Goal: Task Accomplishment & Management: Manage account settings

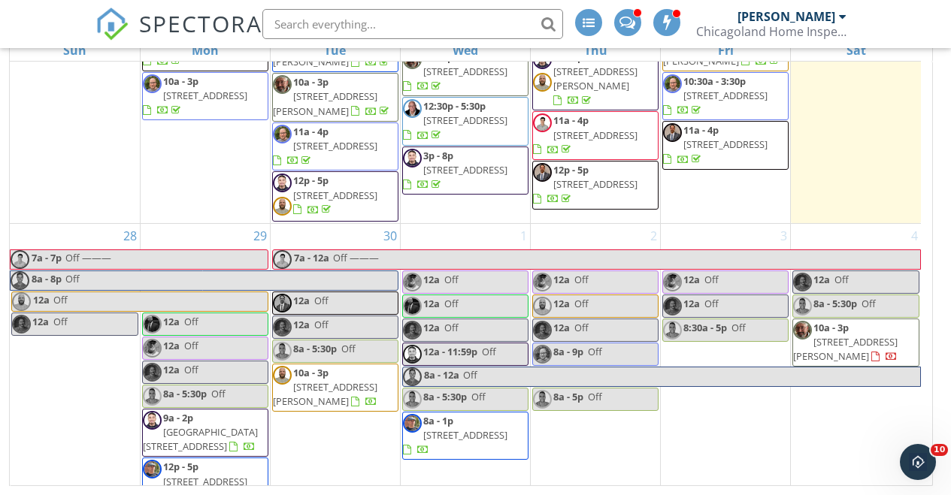
scroll to position [215, 0]
click at [253, 486] on td "31 12a - 4:30p Off 12a - 5p Off 12a - 7p Off ——— 12a Off 12a Off 1 12a Off 12a …" at bounding box center [471, 274] width 923 height 425
click at [243, 225] on div "29 12a Off 12a Off 12a Off 8a - 5:30p Off 9a - 2p 1521 W 17th St 3, Chicago 606…" at bounding box center [205, 367] width 129 height 284
click at [207, 293] on span "Off" at bounding box center [160, 302] width 215 height 19
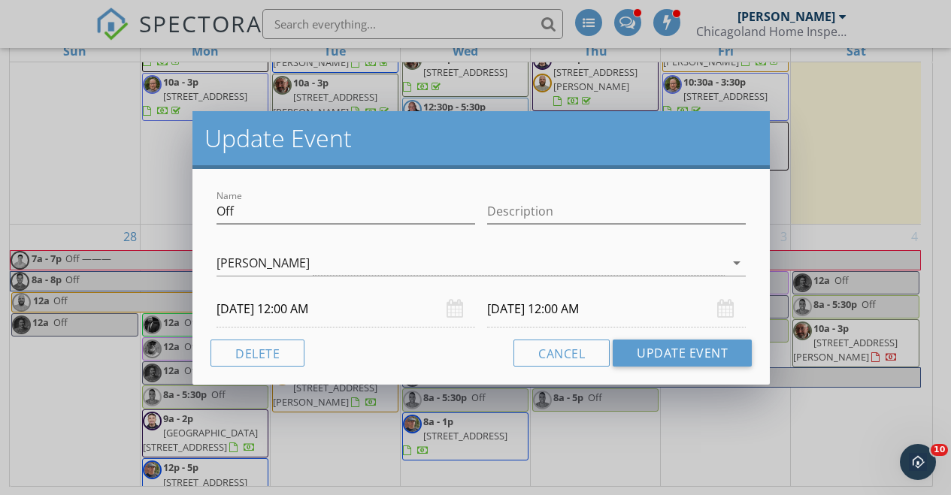
click at [233, 451] on div "Update Event Name Off Description Glen-Carl Dahlman arrow_drop_down 09/28/2025 …" at bounding box center [475, 247] width 951 height 495
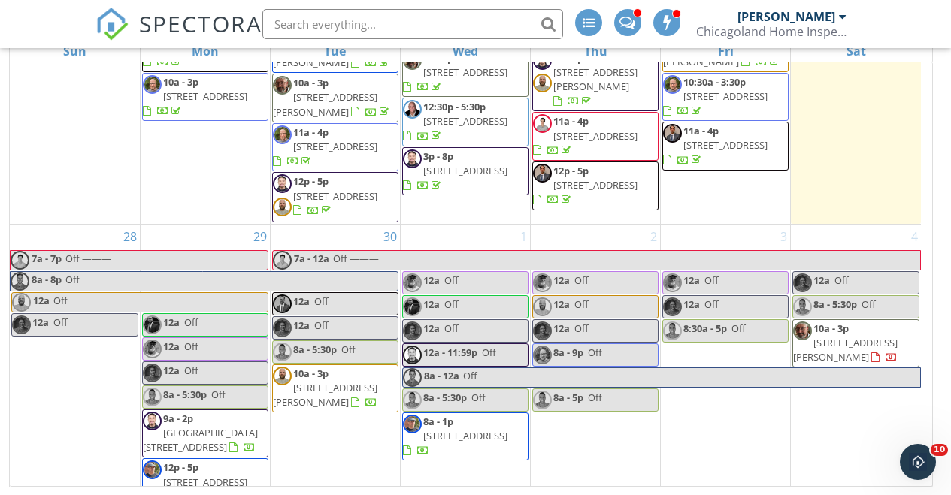
click at [233, 476] on span "1326 W Belmont Ave 1E, Chicago 60657" at bounding box center [205, 483] width 84 height 14
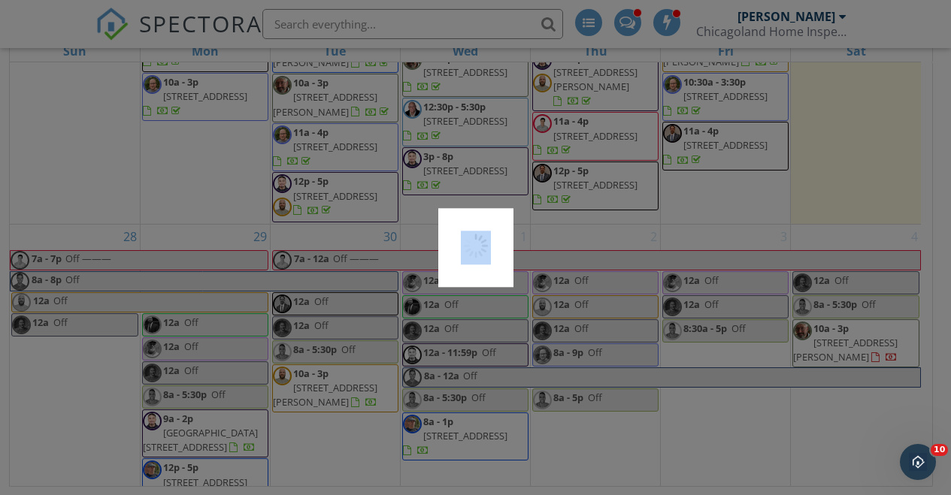
click at [233, 451] on div at bounding box center [475, 247] width 951 height 495
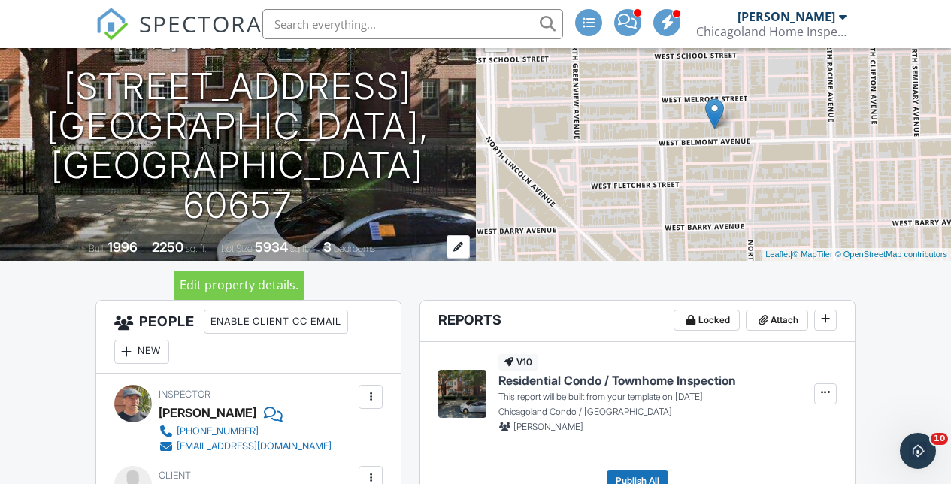
scroll to position [174, 2]
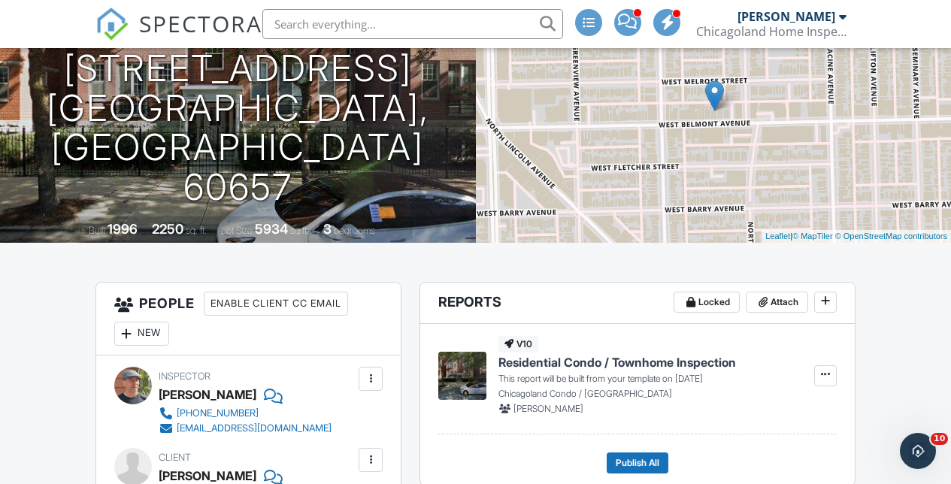
click at [374, 380] on div at bounding box center [370, 378] width 15 height 15
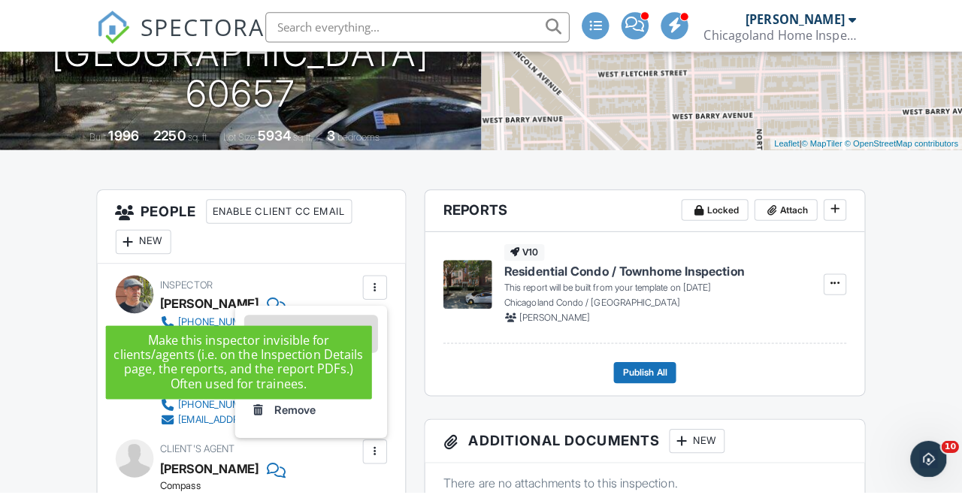
scroll to position [274, 2]
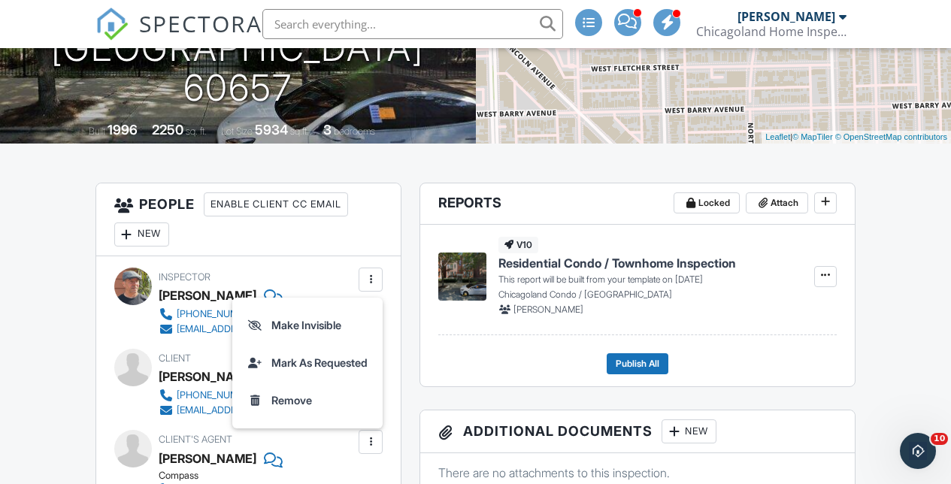
click at [152, 233] on div "New" at bounding box center [141, 235] width 55 height 24
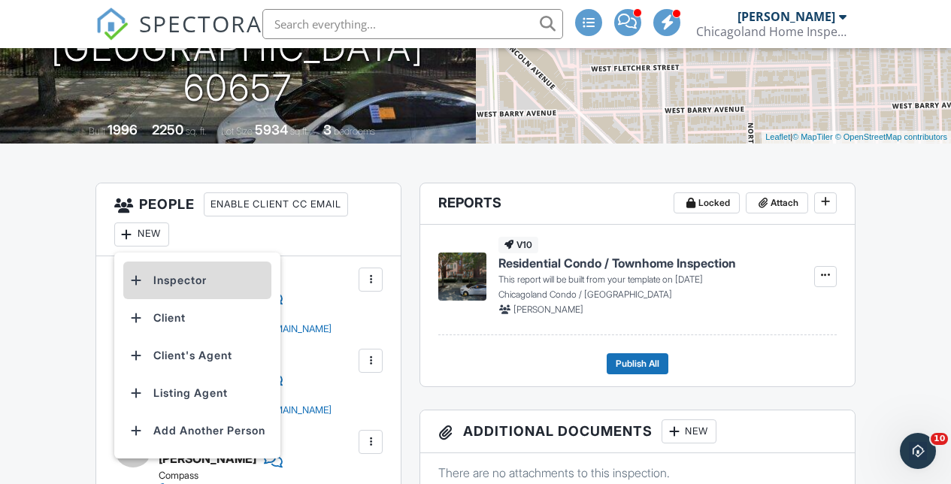
click at [162, 274] on li "Inspector" at bounding box center [197, 281] width 148 height 38
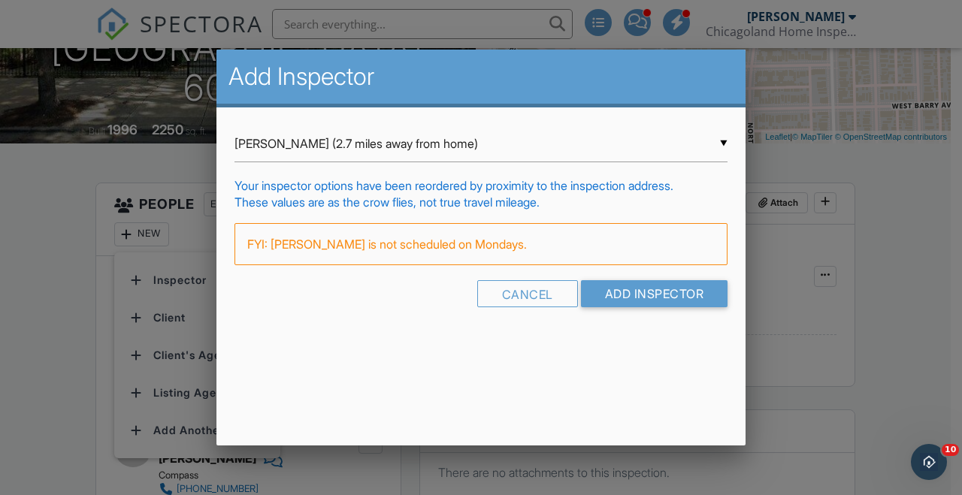
click at [718, 141] on div "▼ David Knolmayer (2.7 miles away from home) David Knolmayer (2.7 miles away fr…" at bounding box center [481, 144] width 493 height 37
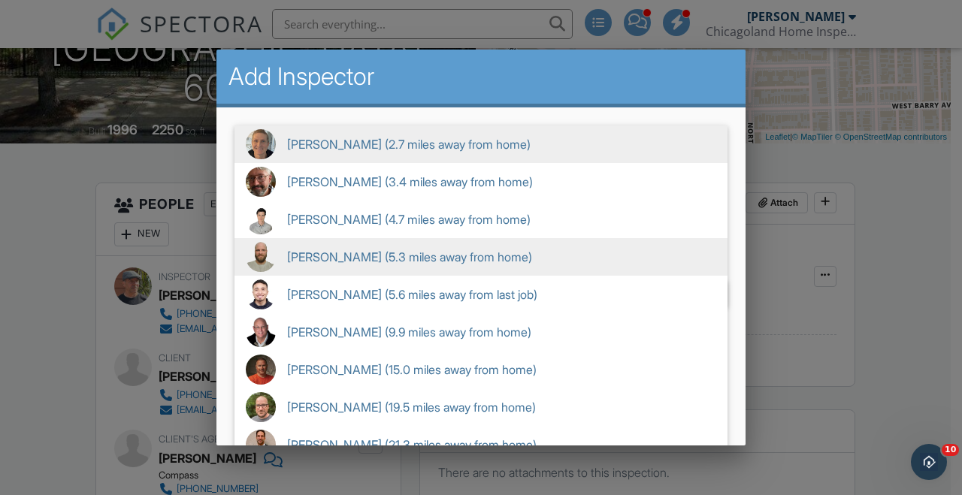
click at [430, 259] on span "Glen-Carl Dahlman (5.3 miles away from home)" at bounding box center [481, 257] width 493 height 38
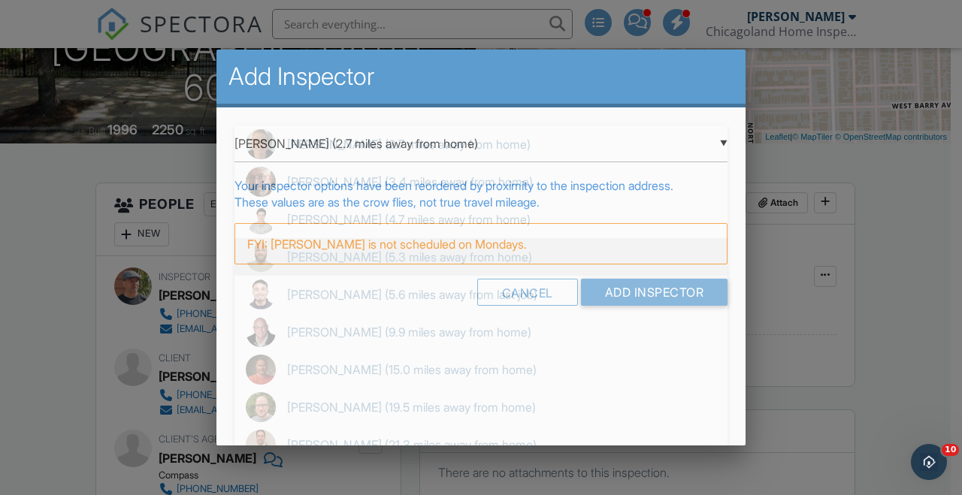
type input "Glen-Carl Dahlman (5.3 miles away from home)"
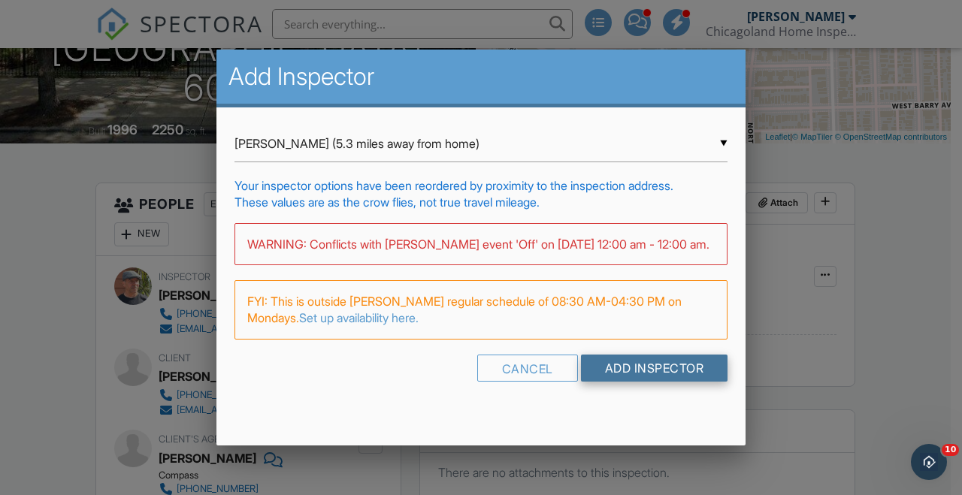
click at [628, 378] on input "Add Inspector" at bounding box center [654, 368] width 147 height 27
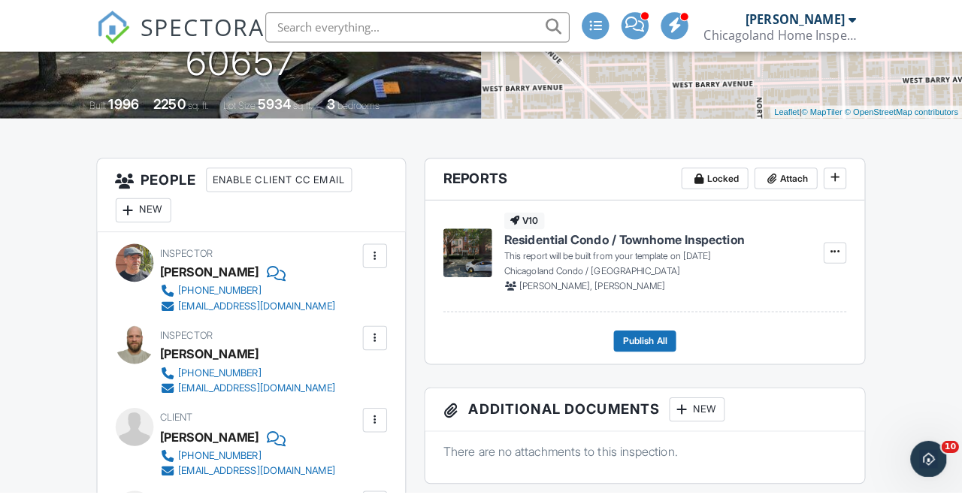
scroll to position [304, 0]
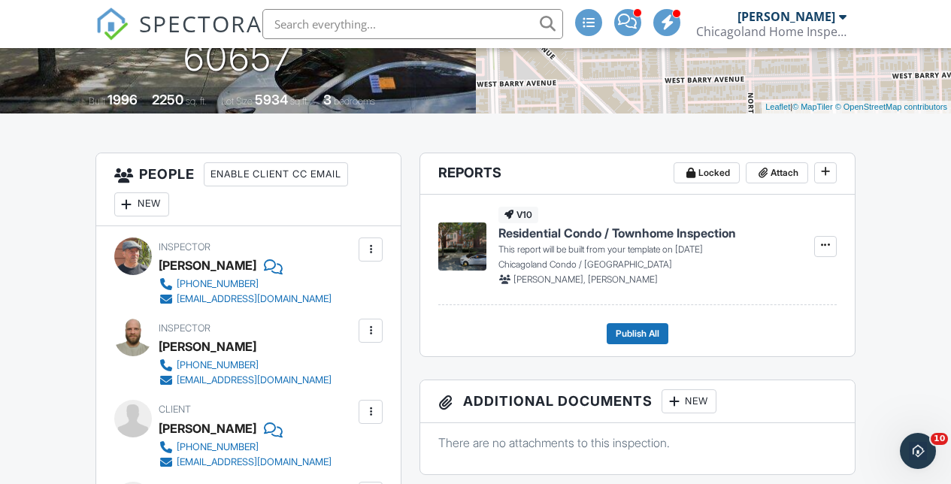
click at [371, 253] on div at bounding box center [370, 249] width 15 height 15
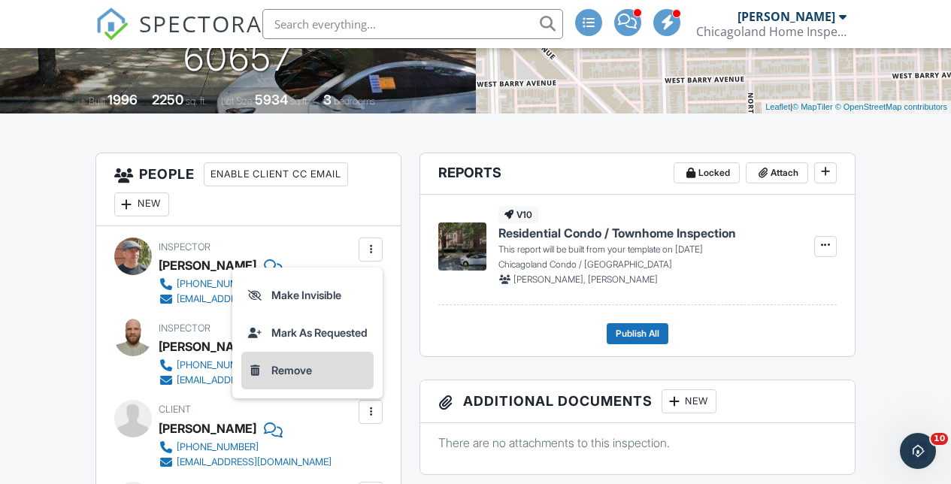
click at [284, 378] on li "Remove" at bounding box center [307, 371] width 132 height 38
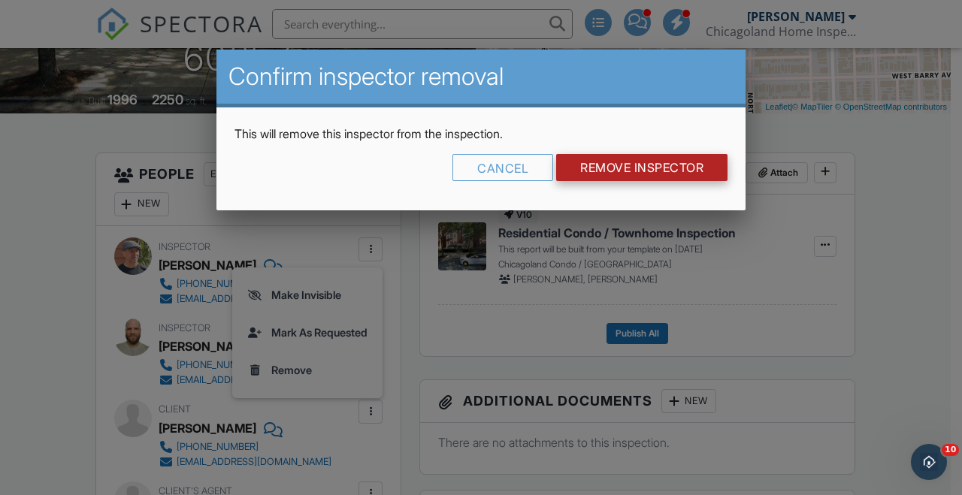
click at [623, 161] on input "Remove Inspector" at bounding box center [641, 167] width 171 height 27
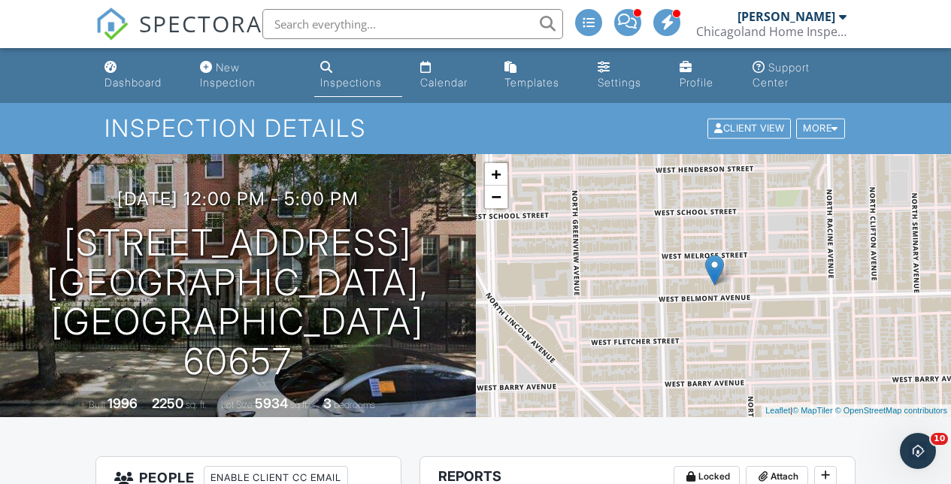
scroll to position [0, 5]
click at [443, 84] on div "Calendar" at bounding box center [443, 82] width 47 height 13
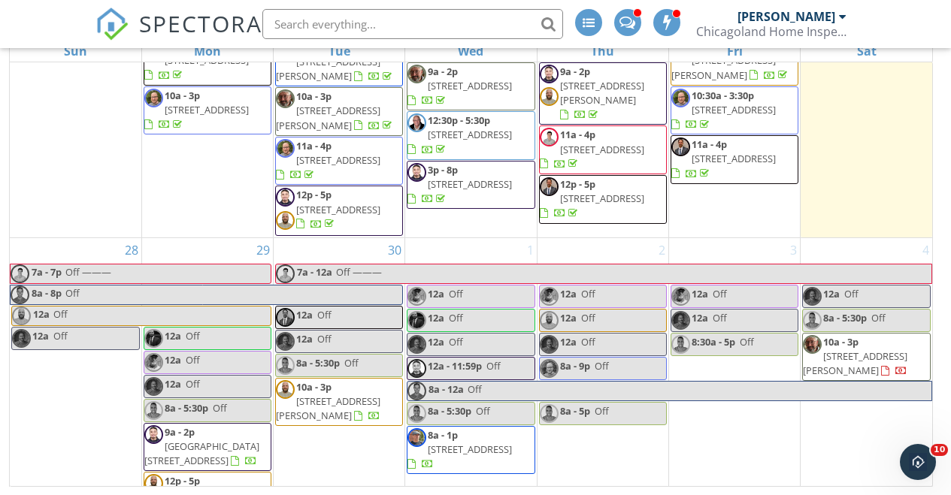
scroll to position [1751, 0]
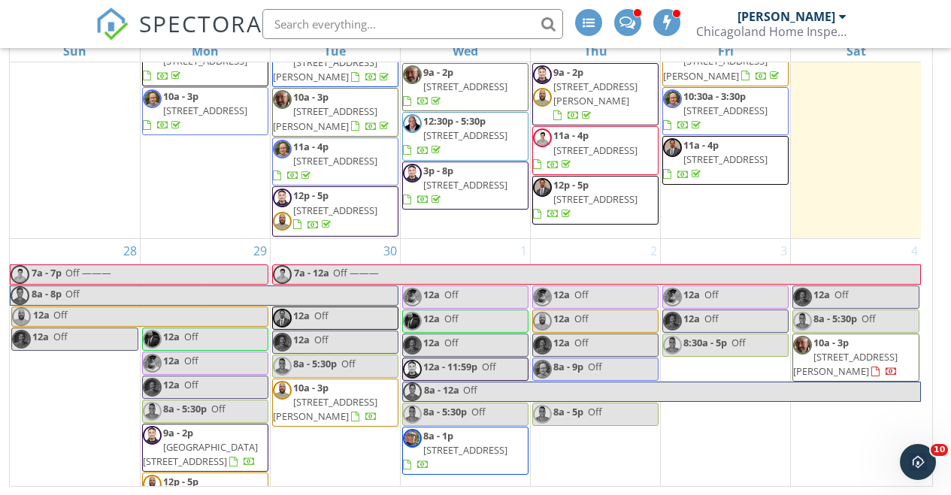
click at [243, 475] on span "12p - 5p 1326 W Belmont Ave 1E, Chicago 60657" at bounding box center [205, 497] width 125 height 44
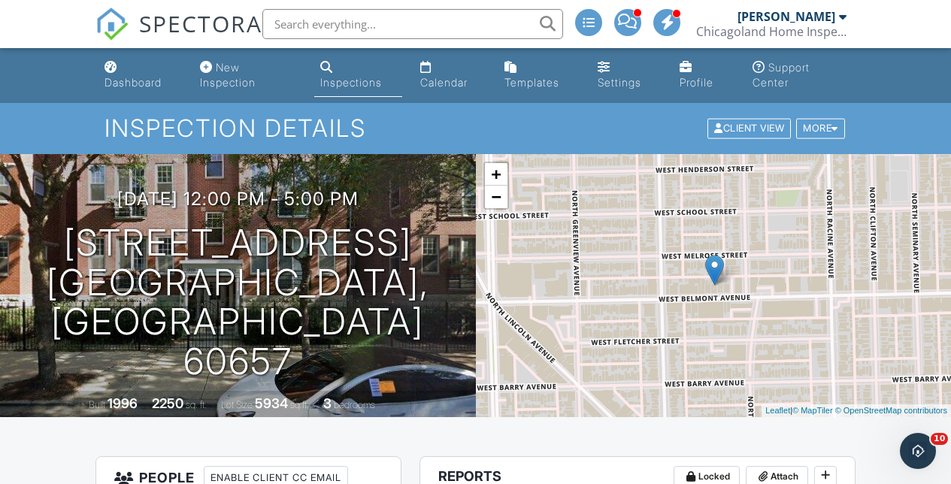
scroll to position [0, 2]
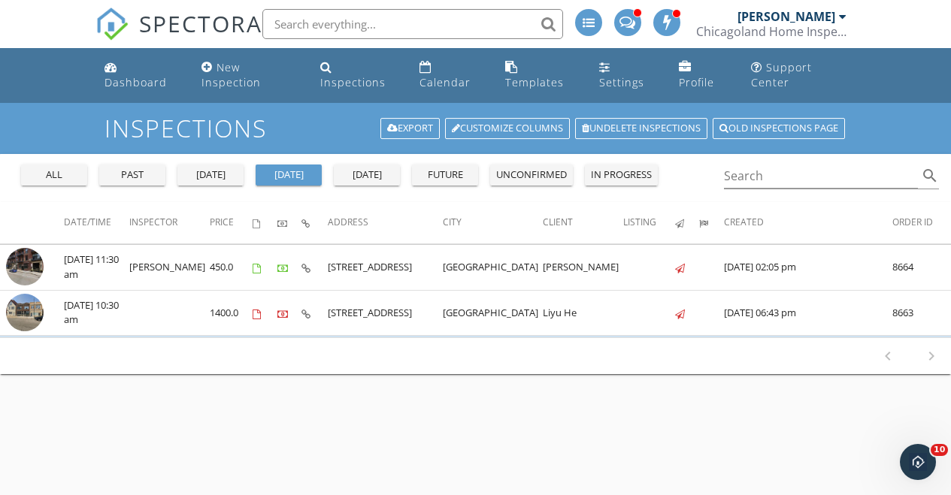
click at [444, 180] on div "future" at bounding box center [445, 175] width 54 height 15
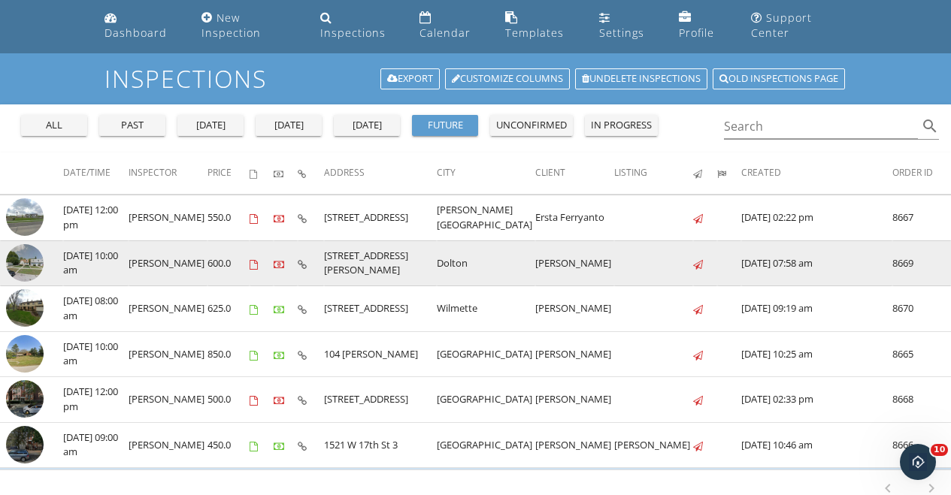
scroll to position [54, 0]
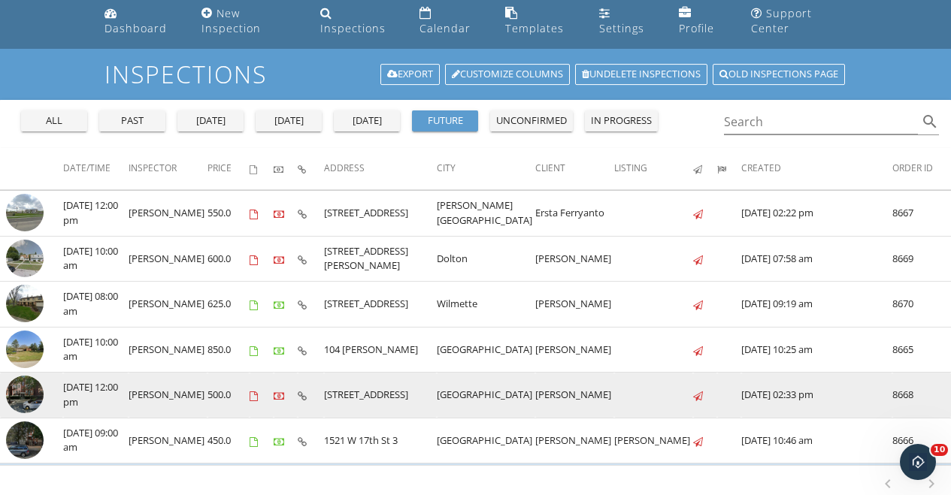
click at [35, 394] on img at bounding box center [25, 395] width 38 height 38
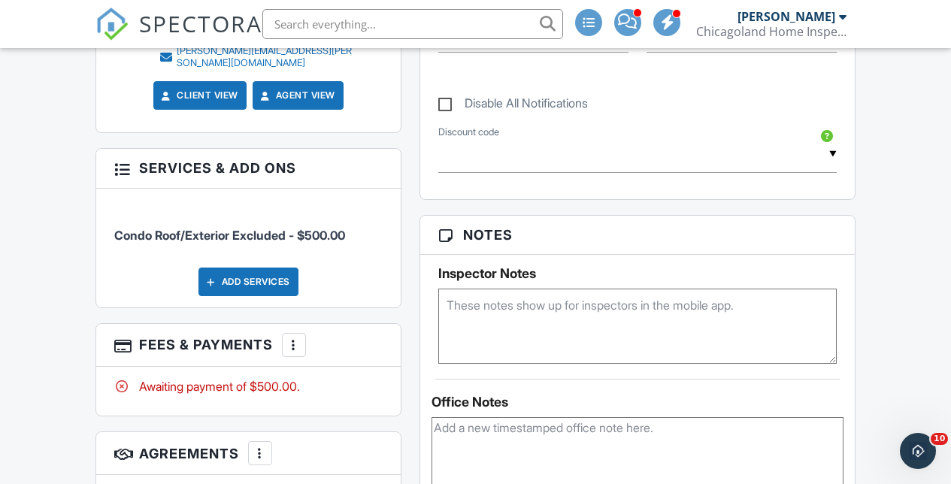
click at [260, 268] on div "Add Services" at bounding box center [248, 282] width 100 height 29
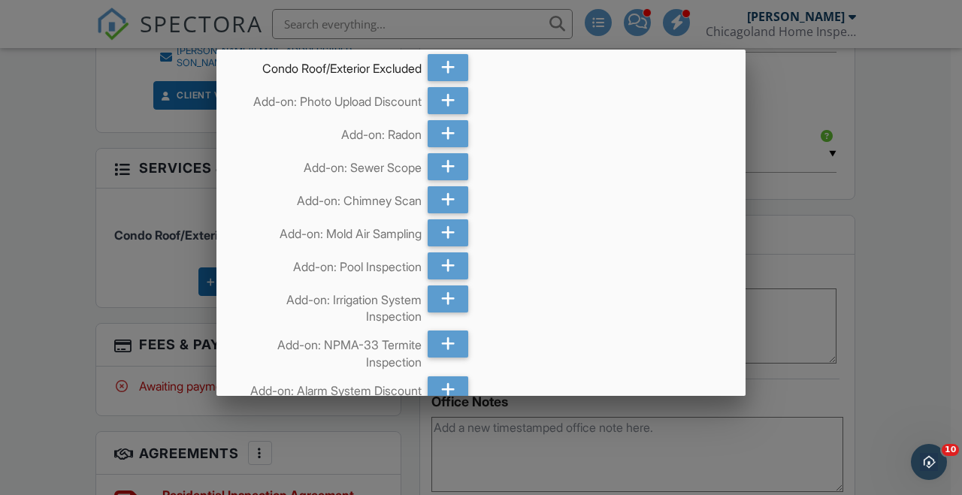
scroll to position [348, 0]
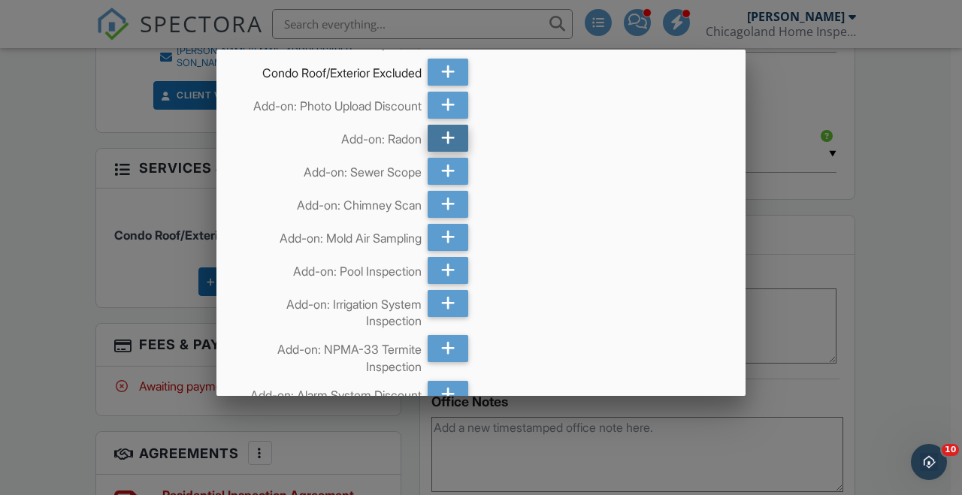
click at [448, 131] on icon at bounding box center [448, 138] width 14 height 27
click at [447, 109] on icon at bounding box center [448, 105] width 14 height 27
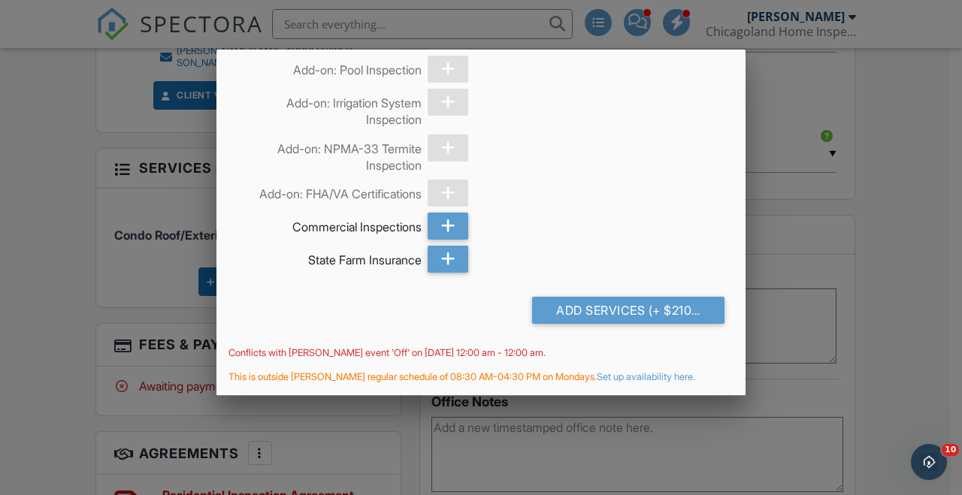
scroll to position [1482, 0]
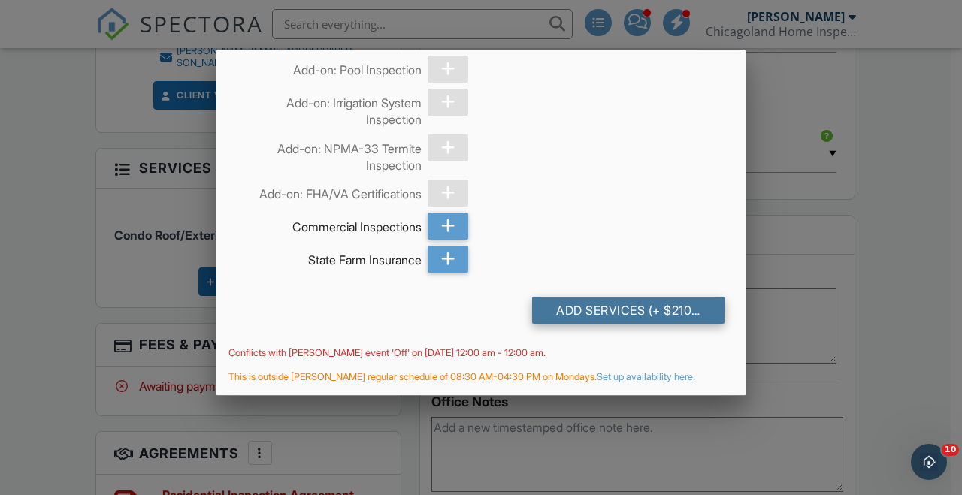
click at [616, 301] on div "Add Services (+ $210.0)" at bounding box center [628, 310] width 192 height 27
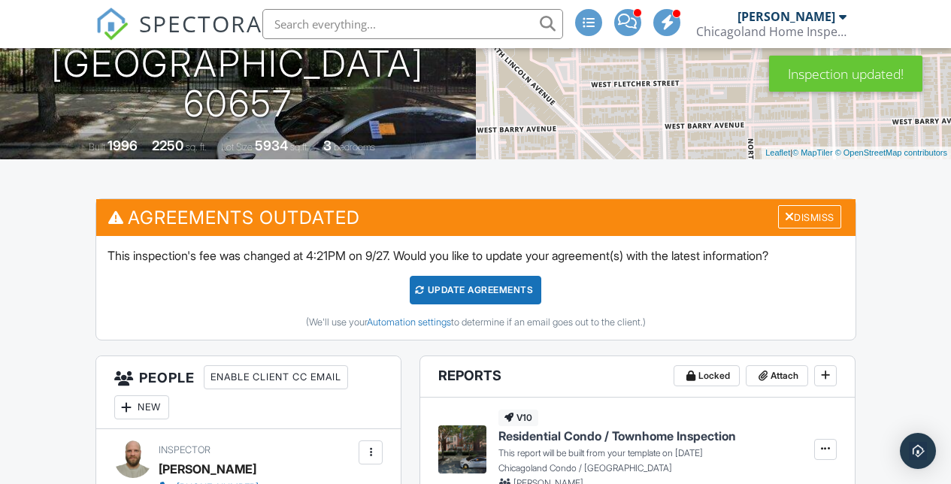
scroll to position [284, 0]
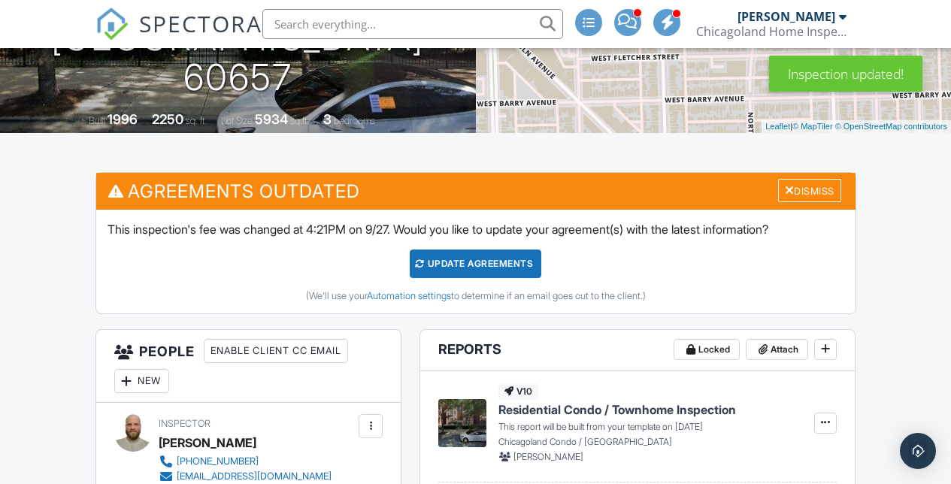
click at [480, 266] on div "Update Agreements" at bounding box center [476, 264] width 132 height 29
